Goal: Complete application form

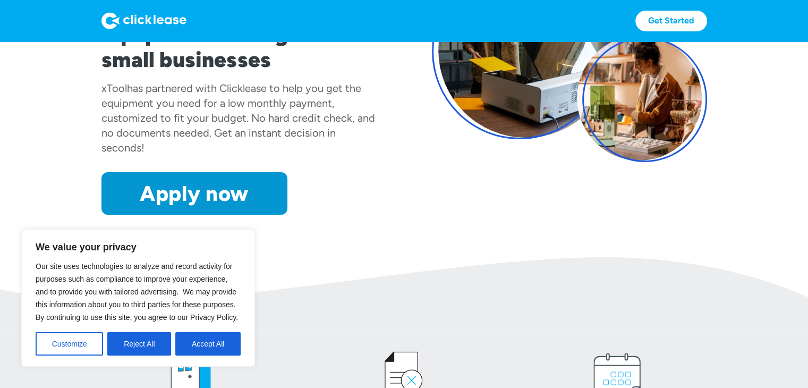
scroll to position [159, 0]
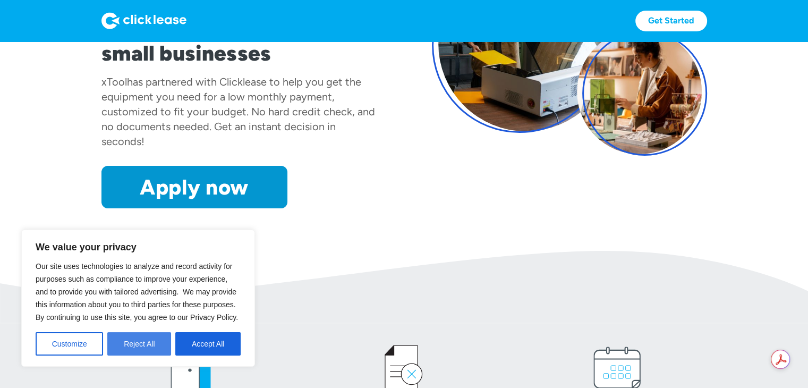
click at [134, 345] on button "Reject All" at bounding box center [139, 343] width 64 height 23
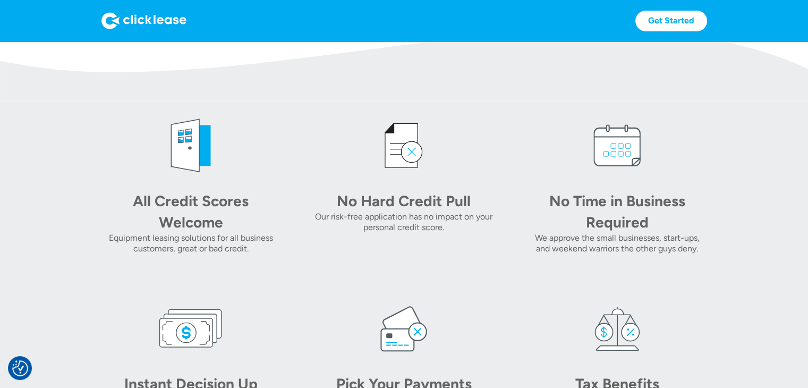
scroll to position [238, 0]
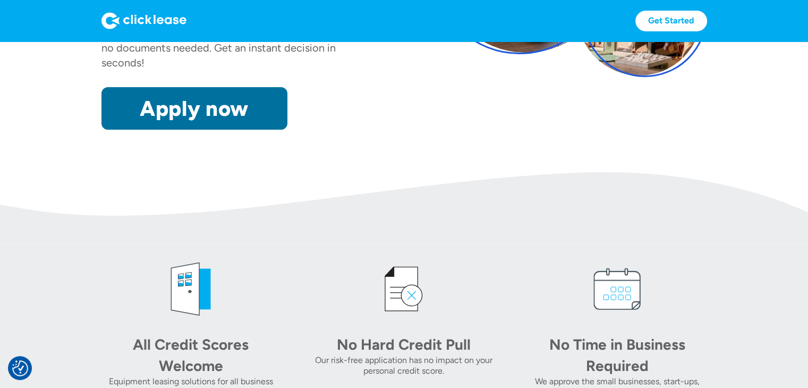
click at [200, 121] on link "Apply now" at bounding box center [194, 108] width 186 height 43
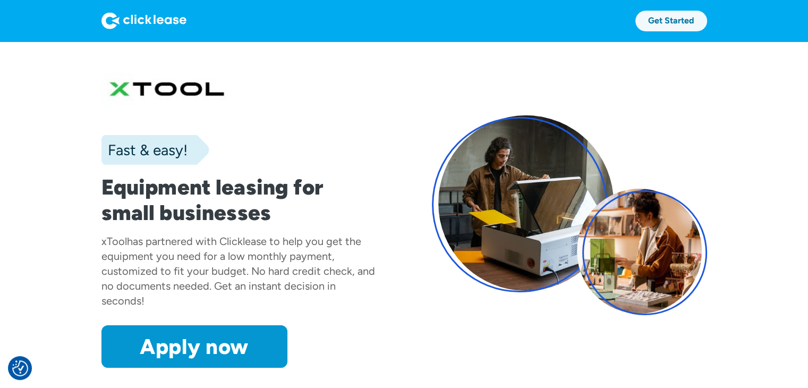
click at [660, 20] on link "Get Started" at bounding box center [672, 21] width 72 height 21
